Goal: Book appointment/travel/reservation

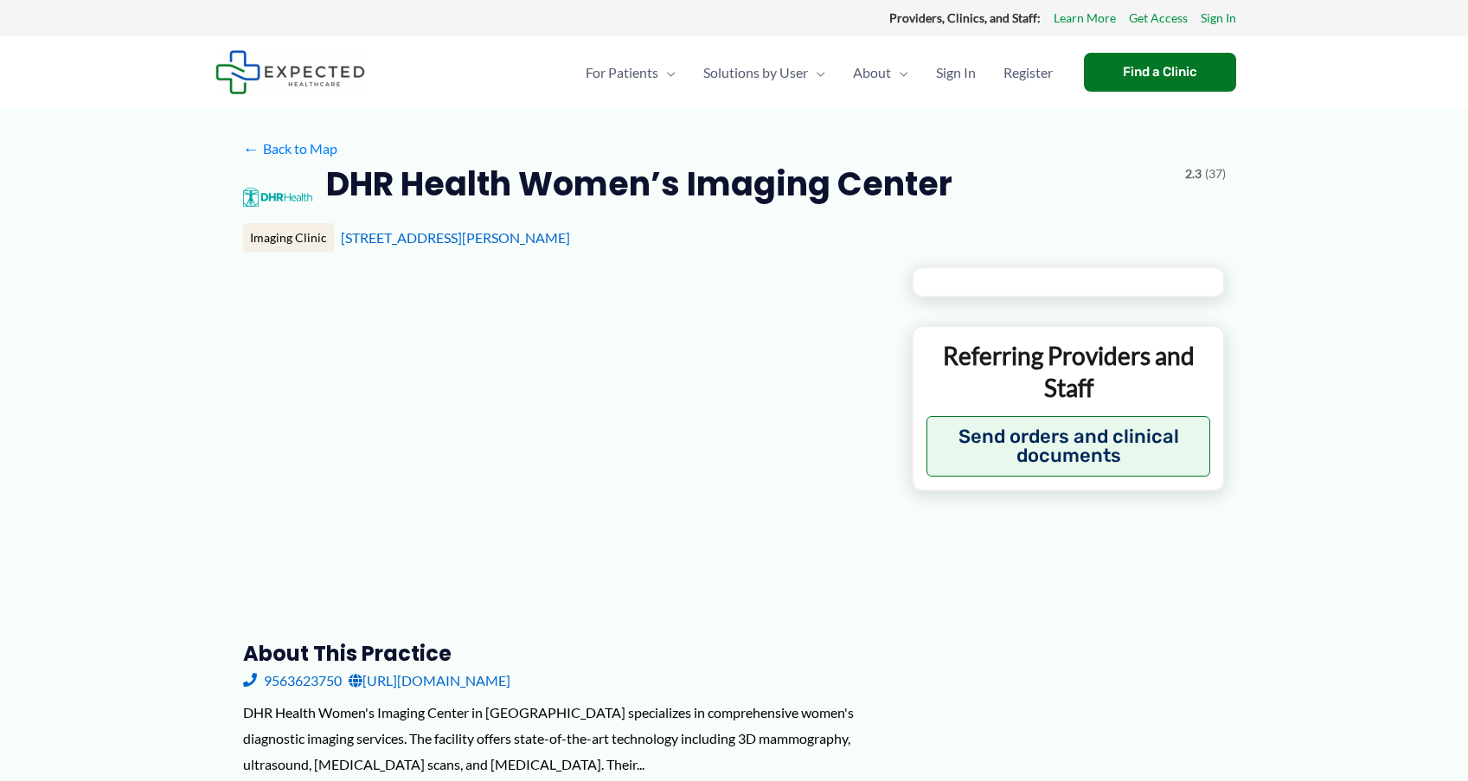
type input "**********"
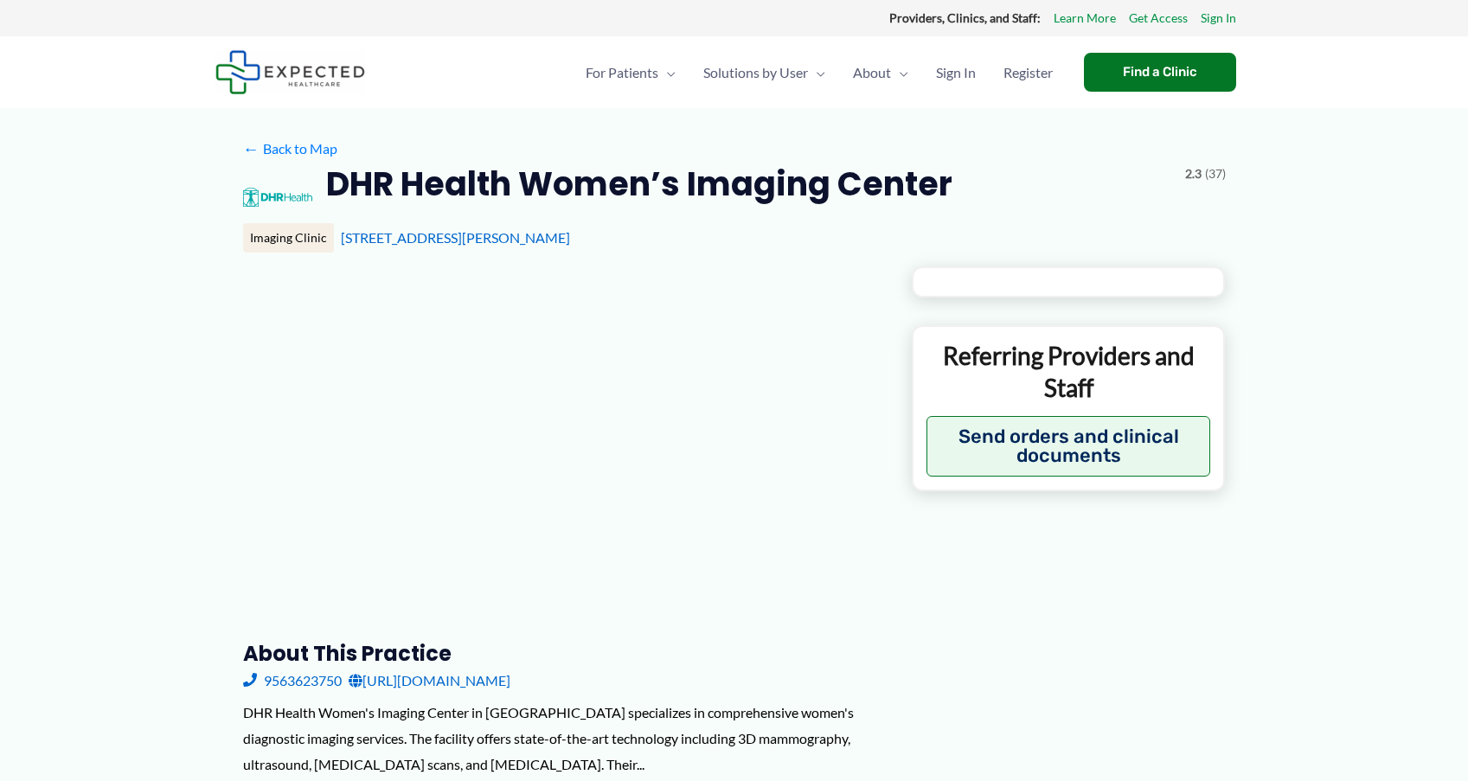
type input "**********"
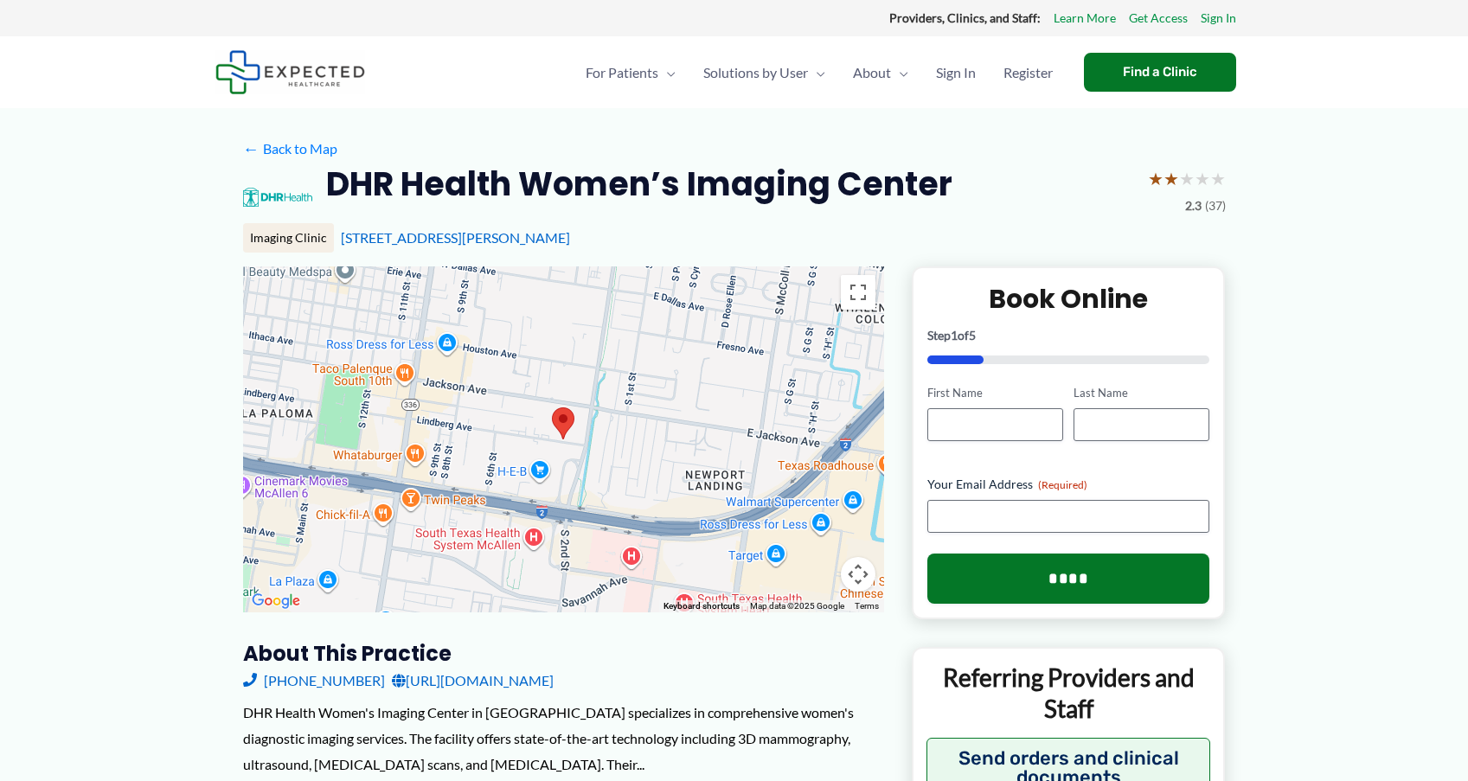
click at [558, 432] on img at bounding box center [563, 424] width 36 height 46
